Goal: Register for event/course

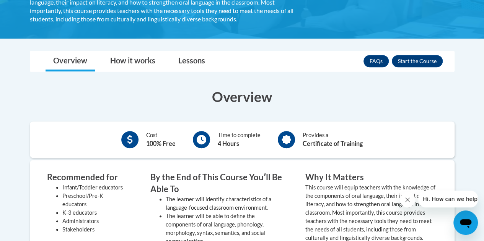
scroll to position [191, 0]
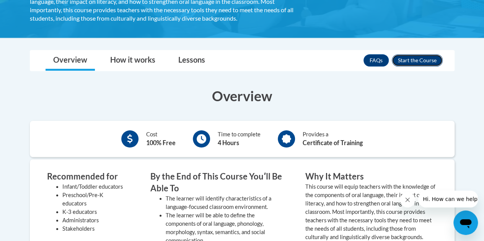
click at [414, 59] on button "Enroll" at bounding box center [417, 60] width 51 height 12
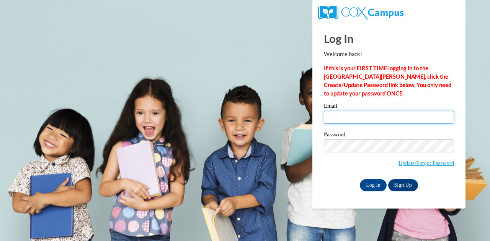
click at [339, 115] on input "Email" at bounding box center [389, 117] width 130 height 13
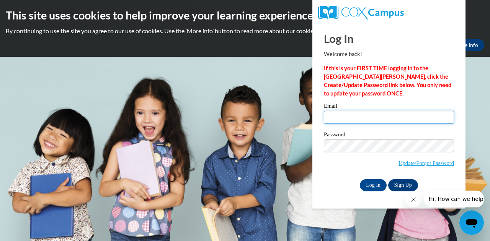
type input "pclemen4@students.kennesaw.edu"
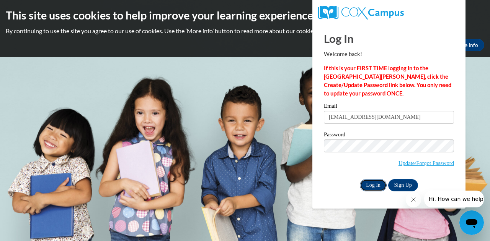
click at [373, 182] on input "Log In" at bounding box center [373, 185] width 27 height 12
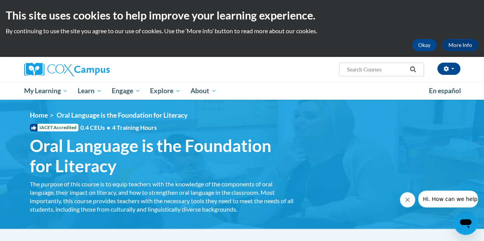
click at [413, 202] on button "Close message from company" at bounding box center [407, 199] width 15 height 15
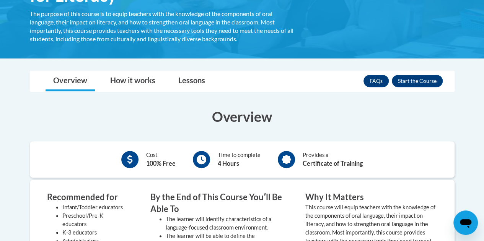
scroll to position [191, 0]
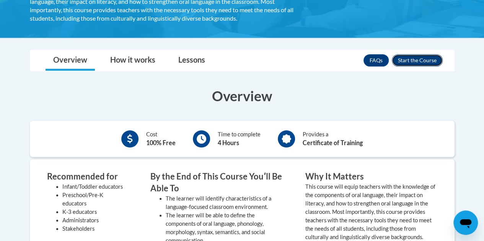
click at [412, 61] on button "Enroll" at bounding box center [417, 60] width 51 height 12
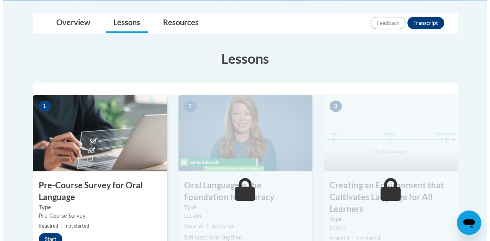
scroll to position [230, 0]
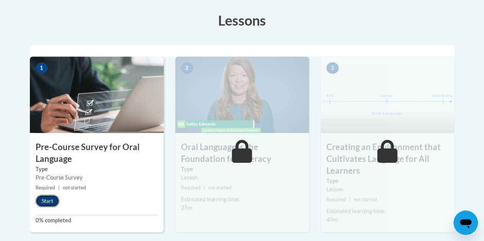
click at [50, 202] on button "Start" at bounding box center [48, 201] width 24 height 12
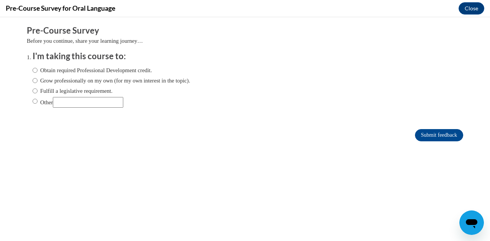
scroll to position [0, 0]
click at [39, 102] on label "Other" at bounding box center [78, 102] width 91 height 11
click at [37, 102] on input "Other" at bounding box center [35, 101] width 5 height 8
radio input "true"
click at [60, 101] on input "Other" at bounding box center [88, 102] width 70 height 11
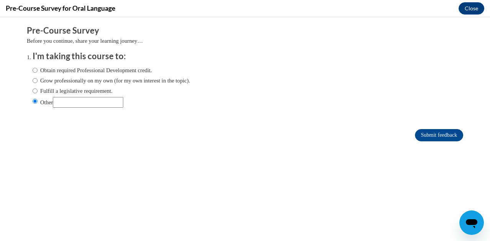
type input "school"
click at [440, 138] on input "Submit feedback" at bounding box center [439, 135] width 48 height 12
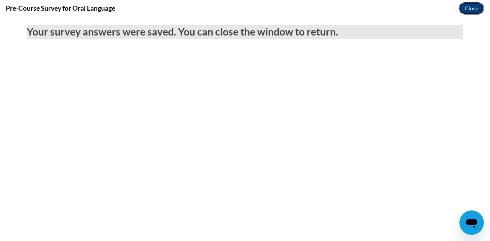
click at [472, 6] on button "Close" at bounding box center [471, 8] width 26 height 12
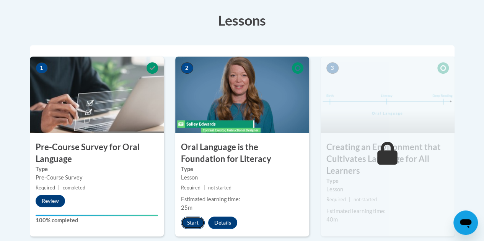
click at [192, 223] on button "Start" at bounding box center [193, 223] width 24 height 12
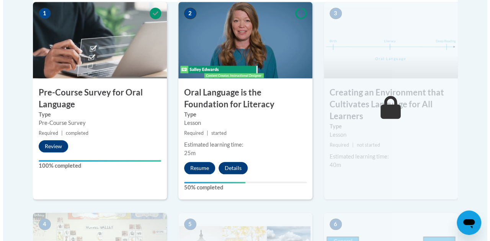
scroll to position [306, 0]
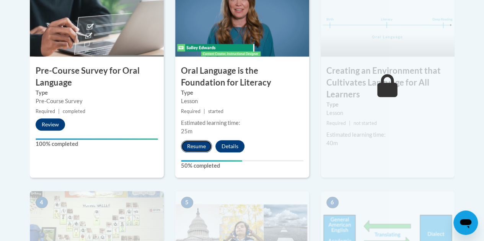
click at [204, 143] on button "Resume" at bounding box center [196, 146] width 31 height 12
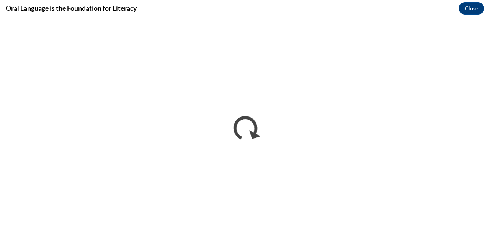
scroll to position [0, 0]
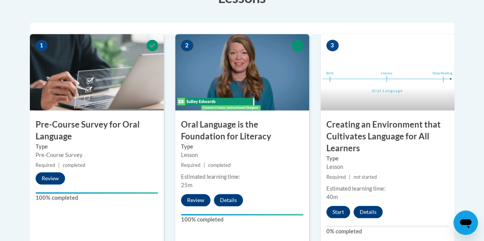
scroll to position [230, 0]
